Goal: Contribute content: Add original content to the website for others to see

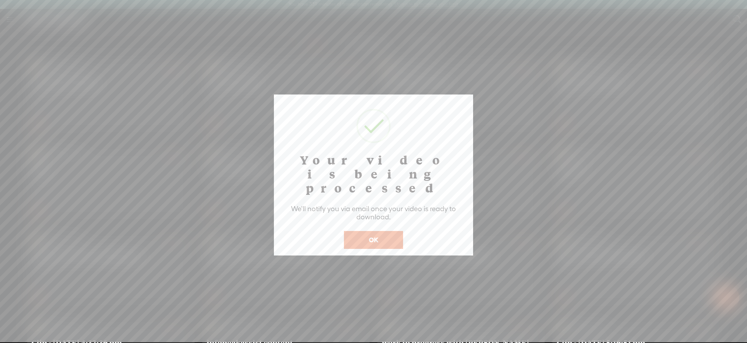
scroll to position [0, 0]
click at [386, 231] on button "OK" at bounding box center [373, 240] width 59 height 18
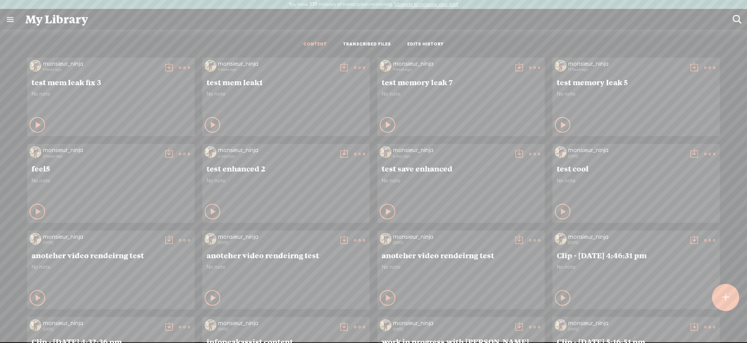
click at [183, 68] on t at bounding box center [184, 67] width 11 height 11
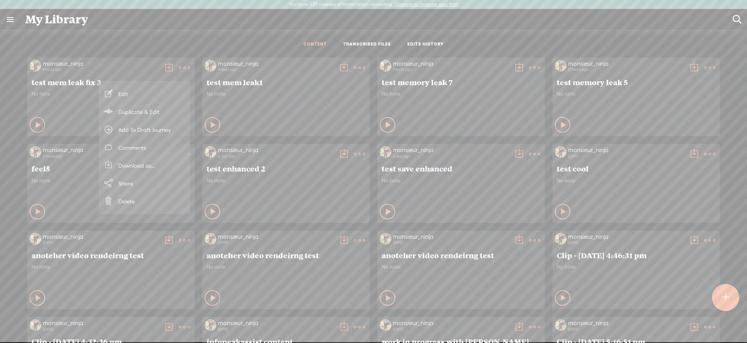
click at [160, 91] on link "Edit" at bounding box center [145, 94] width 84 height 18
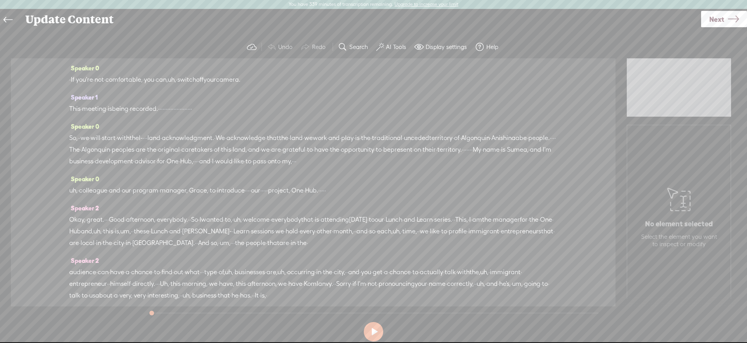
drag, startPoint x: 717, startPoint y: 19, endPoint x: 709, endPoint y: 19, distance: 8.9
click at [717, 19] on span "Next" at bounding box center [716, 19] width 15 height 20
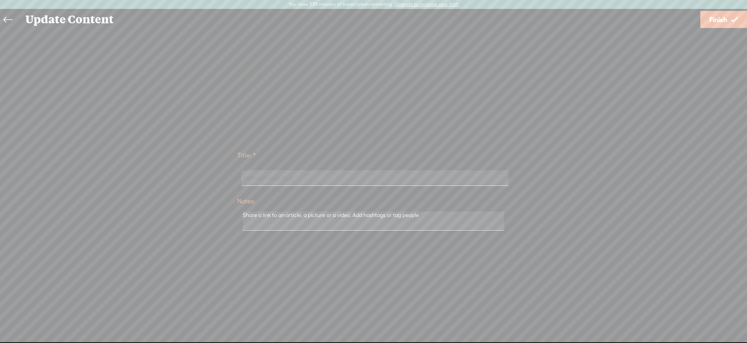
click at [301, 182] on input "test mem leak fix 3" at bounding box center [375, 177] width 267 height 15
type input "test mem leak fix 4"
click at [726, 25] on span "Finish" at bounding box center [718, 20] width 18 height 20
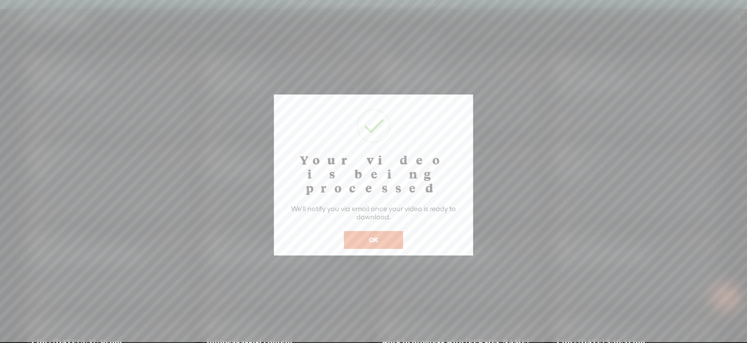
scroll to position [0, 0]
click at [396, 231] on button "OK" at bounding box center [373, 240] width 59 height 18
